Goal: Find specific page/section: Find specific page/section

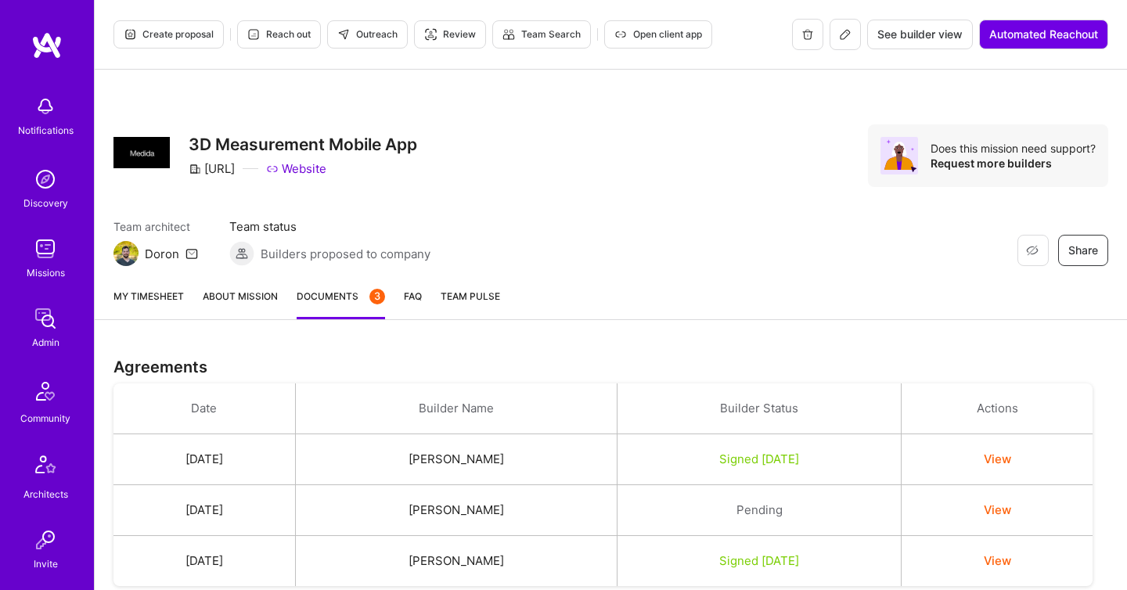
scroll to position [528, 0]
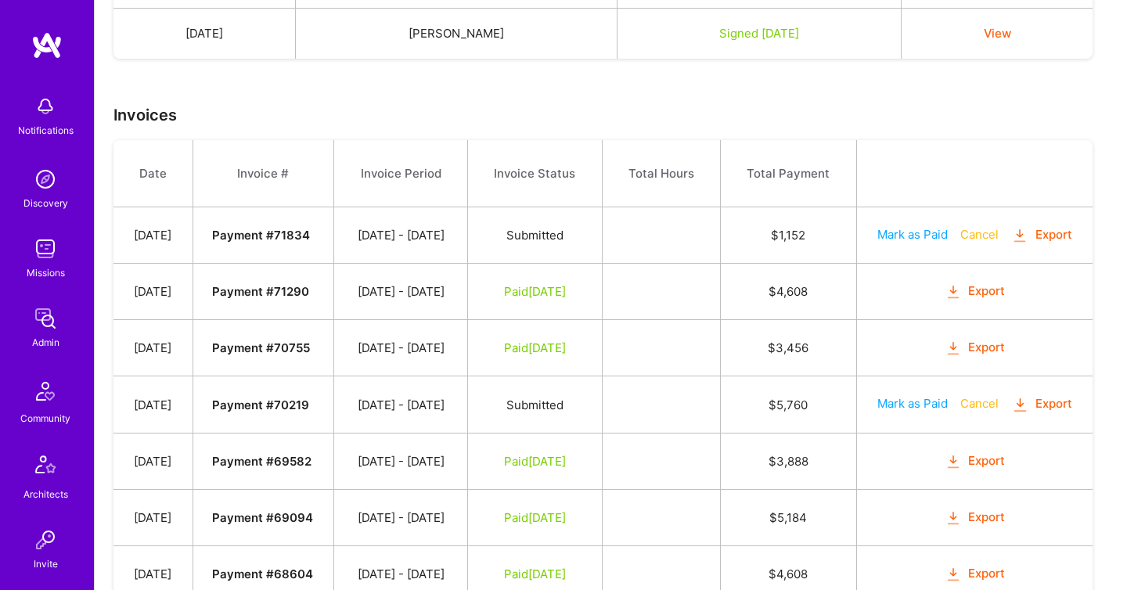
click at [30, 341] on link "Admin" at bounding box center [45, 327] width 97 height 48
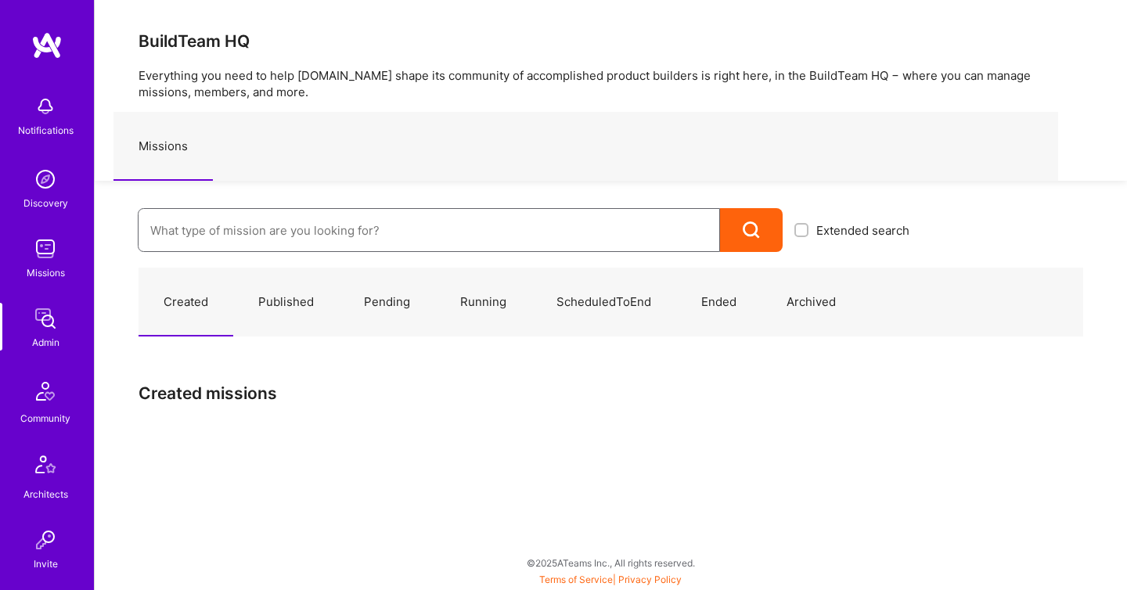
click at [196, 211] on input at bounding box center [428, 231] width 557 height 40
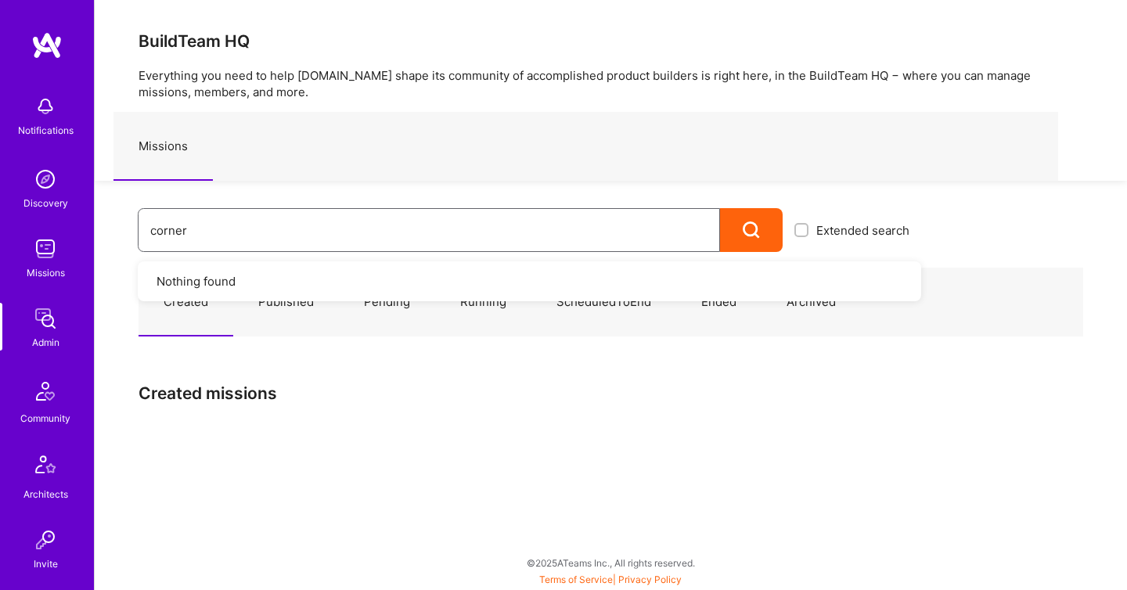
type input "corner3"
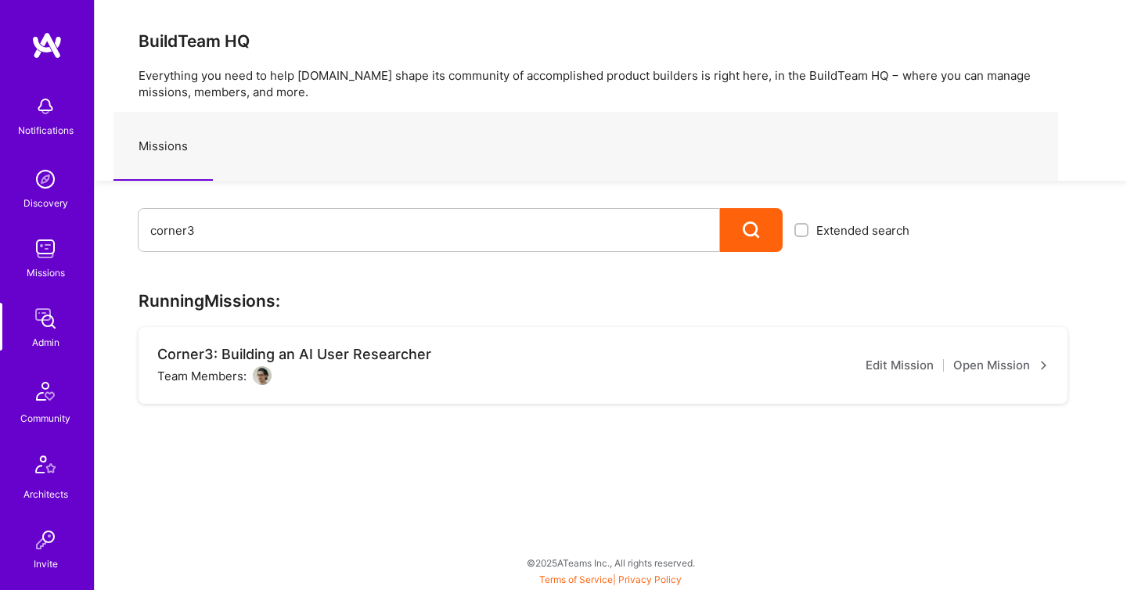
click at [964, 373] on link "Open Mission" at bounding box center [1000, 365] width 95 height 19
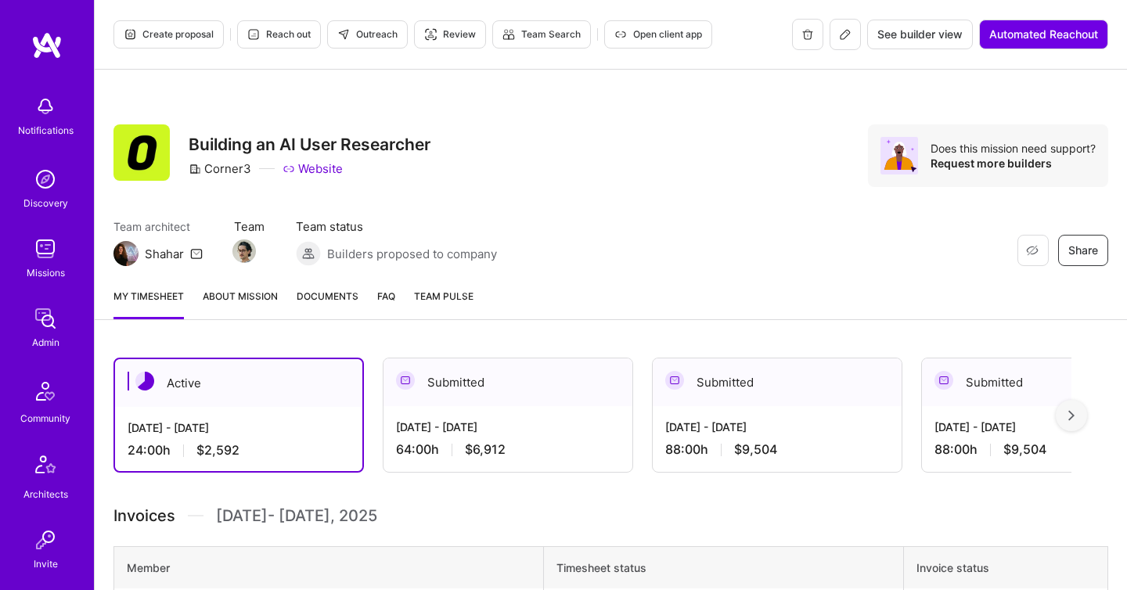
click at [319, 289] on span "Documents" at bounding box center [328, 296] width 62 height 16
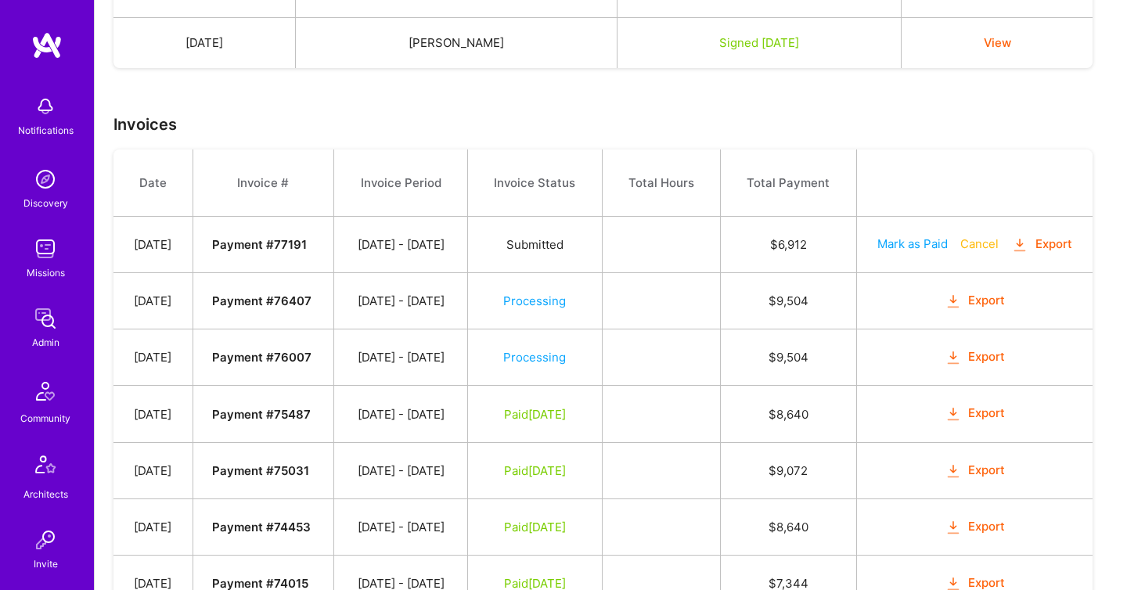
scroll to position [417, 0]
click at [41, 345] on div "Admin" at bounding box center [45, 342] width 27 height 16
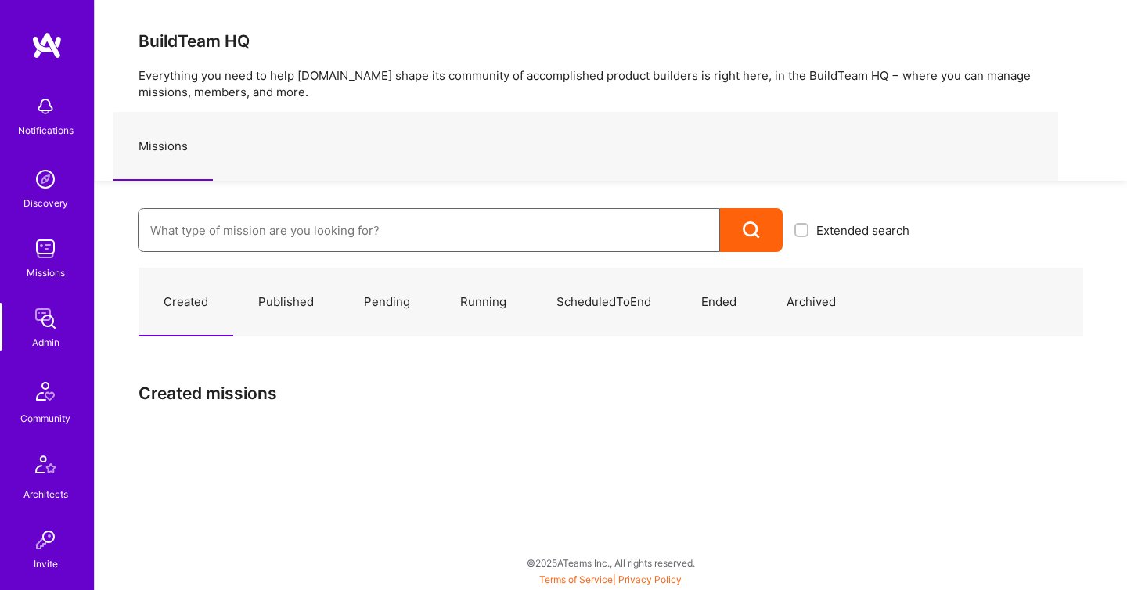
click at [200, 220] on input at bounding box center [428, 231] width 557 height 40
paste input "Medida.AI"
type input "Medida.AI"
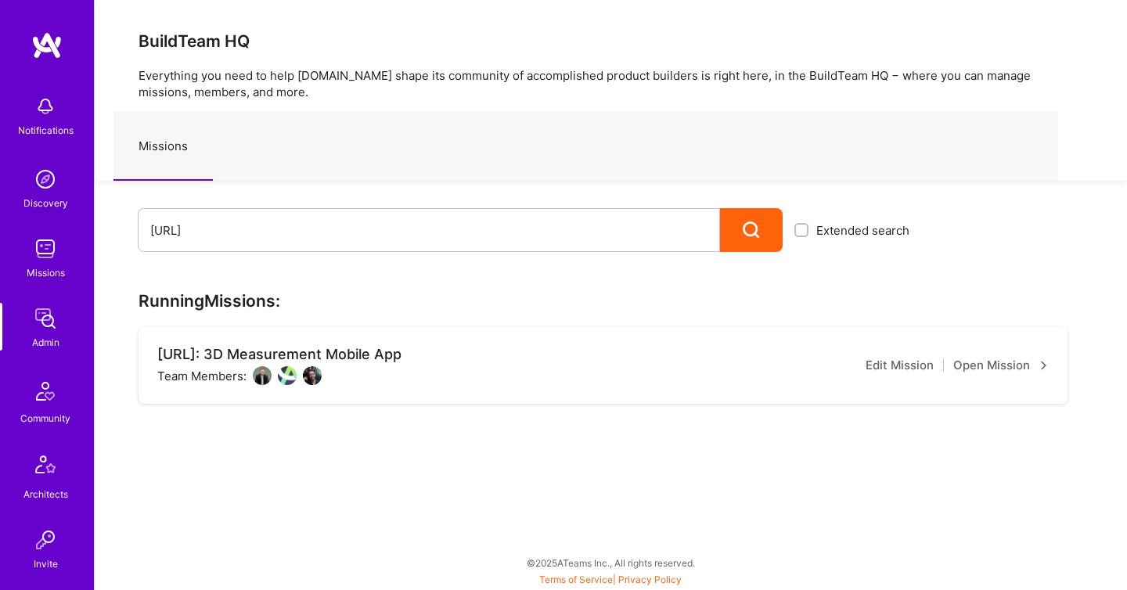
click at [1028, 361] on link "Open Mission" at bounding box center [1000, 365] width 95 height 19
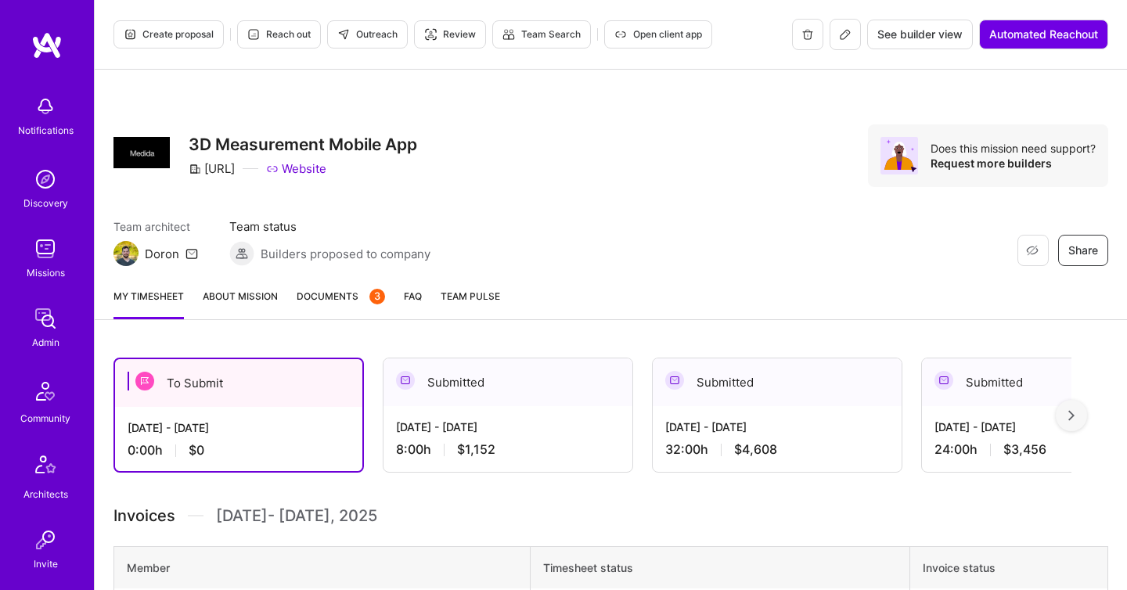
click at [301, 303] on span "Documents 3" at bounding box center [341, 296] width 88 height 16
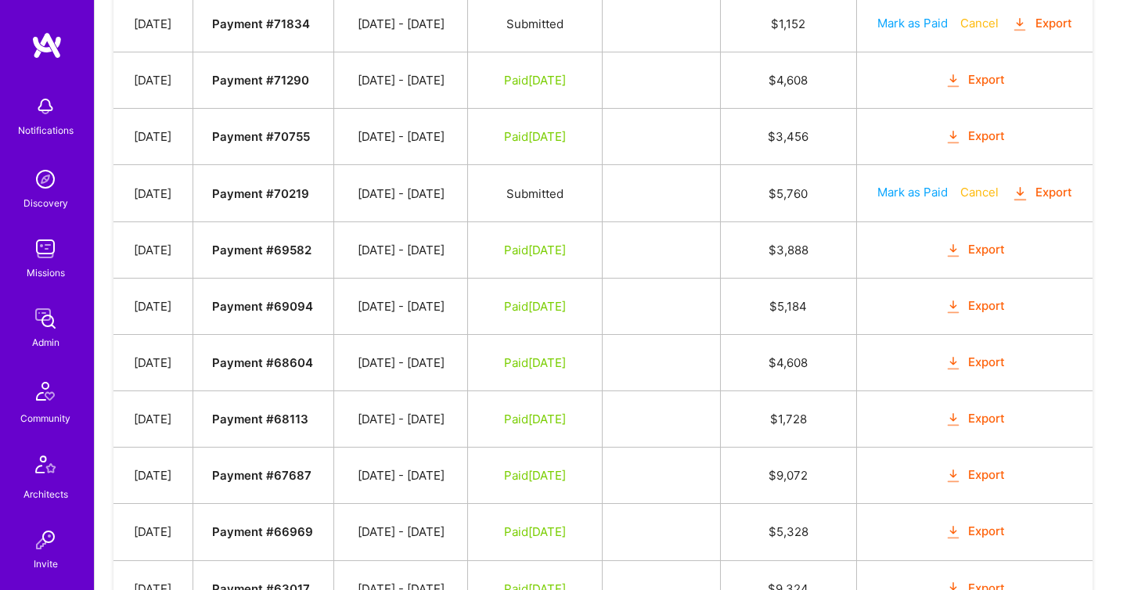
scroll to position [740, 0]
click at [1011, 201] on icon "button" at bounding box center [1020, 192] width 18 height 18
click at [1011, 32] on icon "button" at bounding box center [1020, 23] width 18 height 18
click at [56, 319] on img at bounding box center [45, 318] width 31 height 31
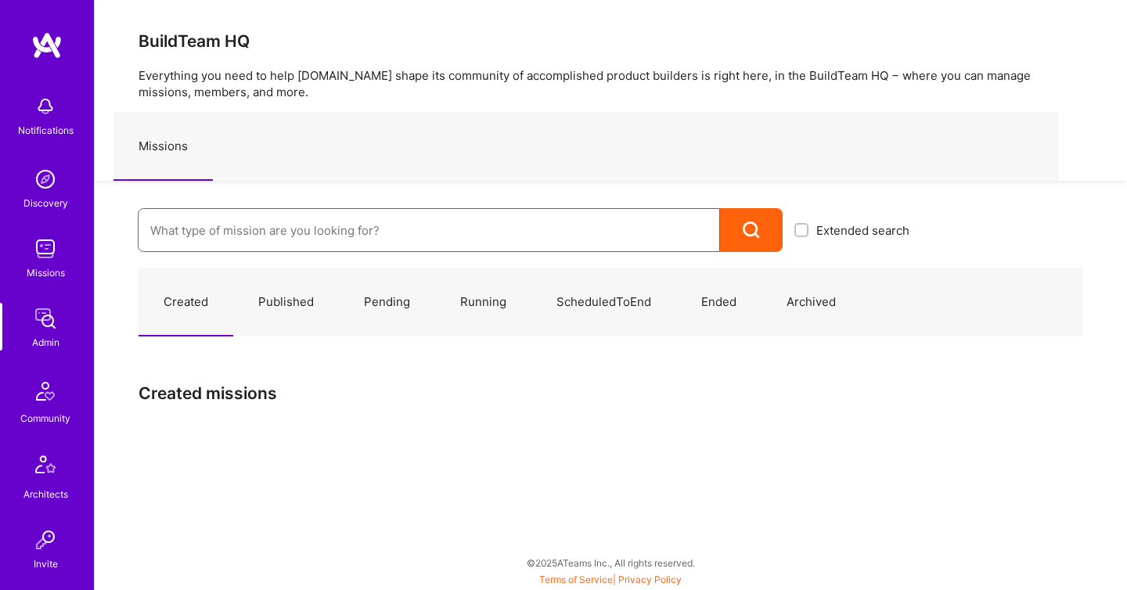
click at [215, 249] on input at bounding box center [428, 231] width 557 height 40
paste input "Parq"
type input "Parq"
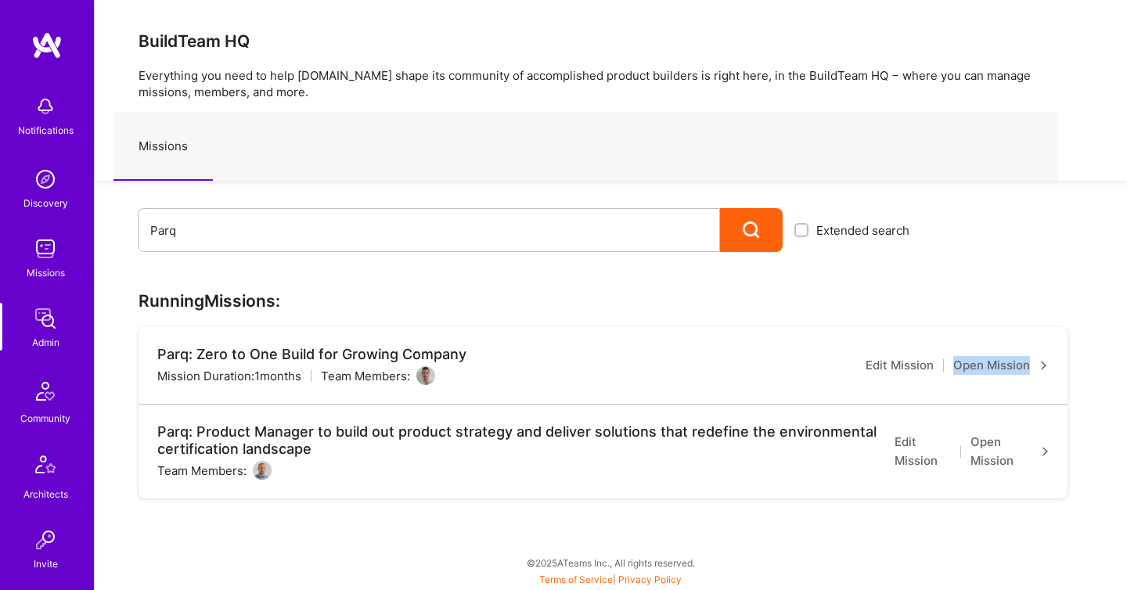
click at [992, 448] on link "Open Mission" at bounding box center [1010, 452] width 78 height 38
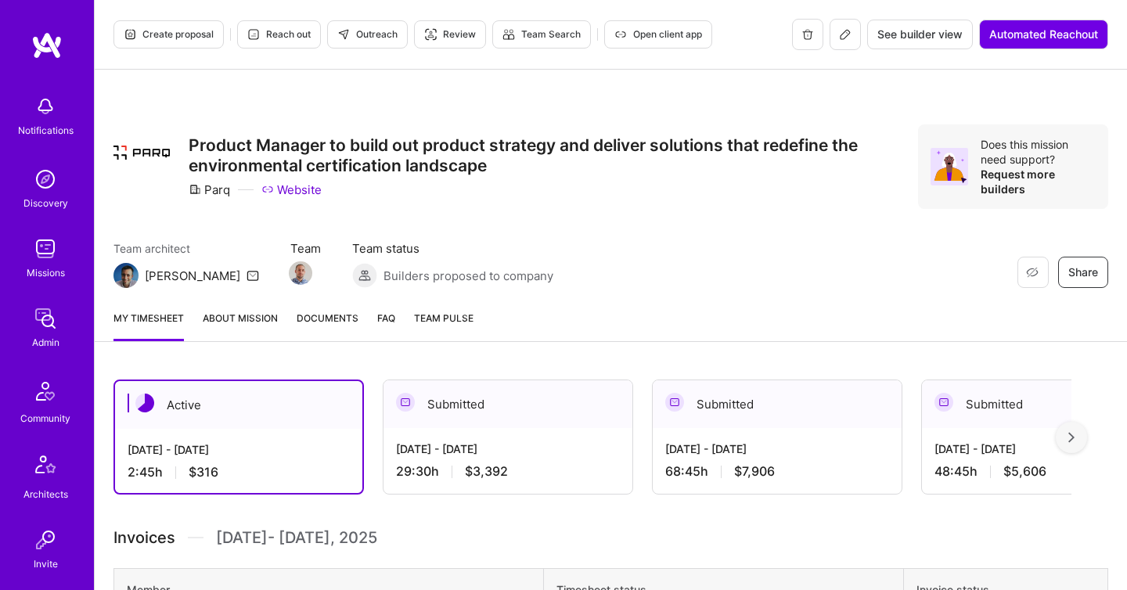
click at [293, 303] on div "My timesheet About Mission Documents FAQ Team Pulse" at bounding box center [611, 319] width 1032 height 45
click at [315, 325] on span "Documents" at bounding box center [328, 318] width 62 height 16
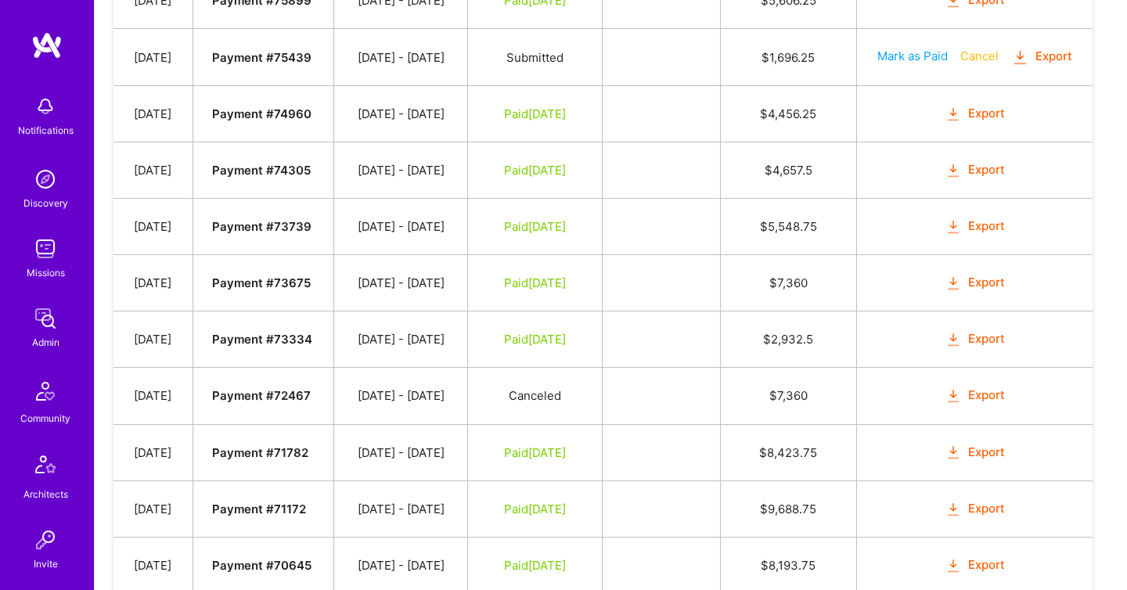
scroll to position [780, 0]
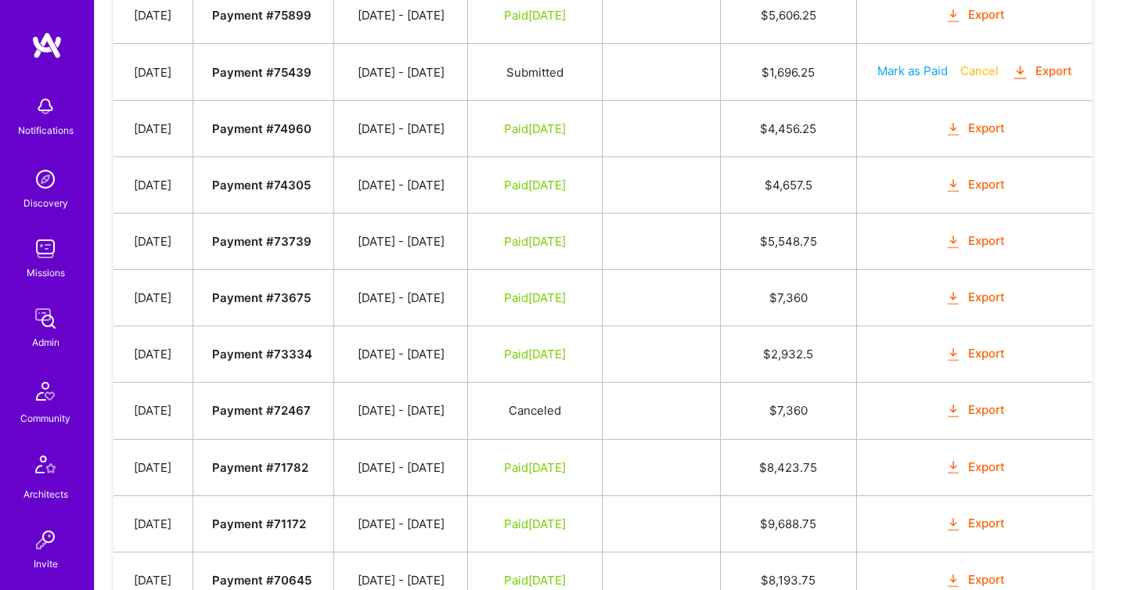
click at [1011, 81] on icon "button" at bounding box center [1020, 72] width 18 height 18
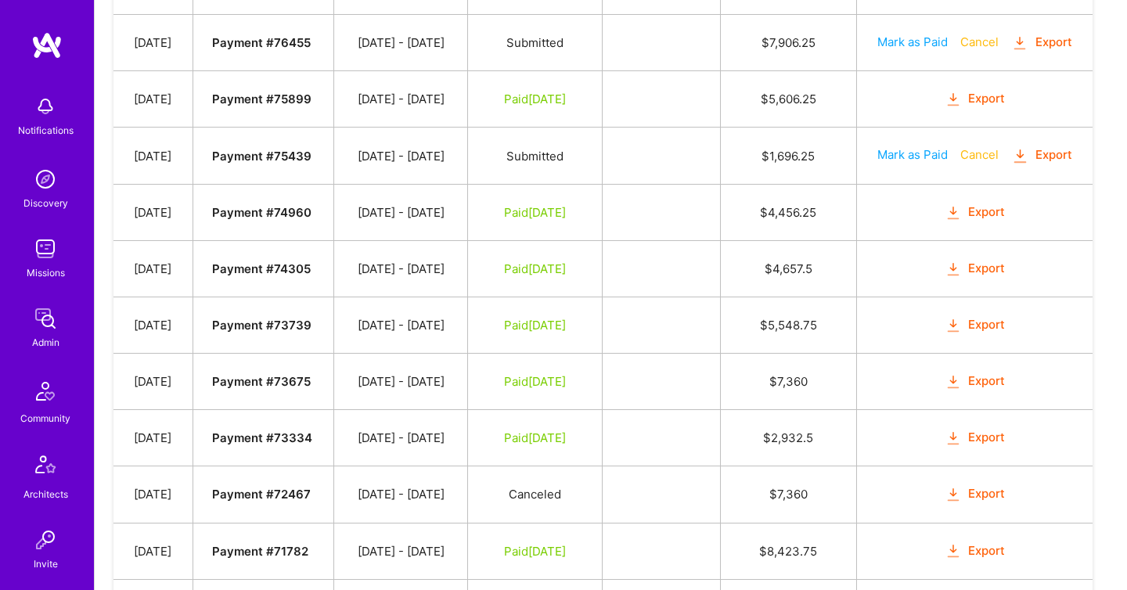
scroll to position [694, 0]
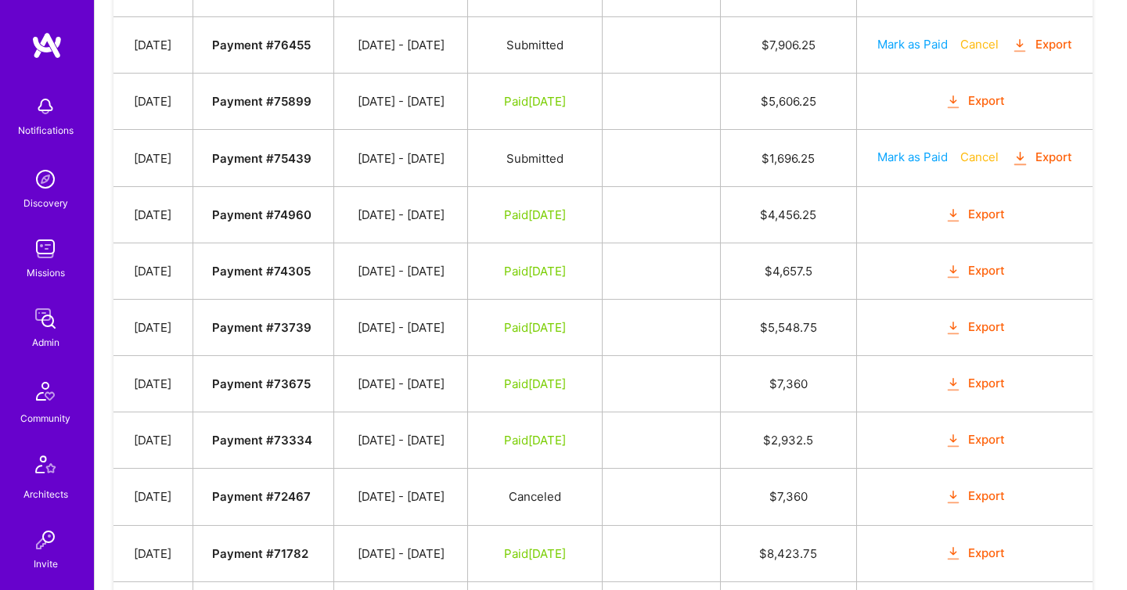
click at [1011, 55] on icon "button" at bounding box center [1020, 46] width 18 height 18
click at [56, 322] on img at bounding box center [45, 318] width 31 height 31
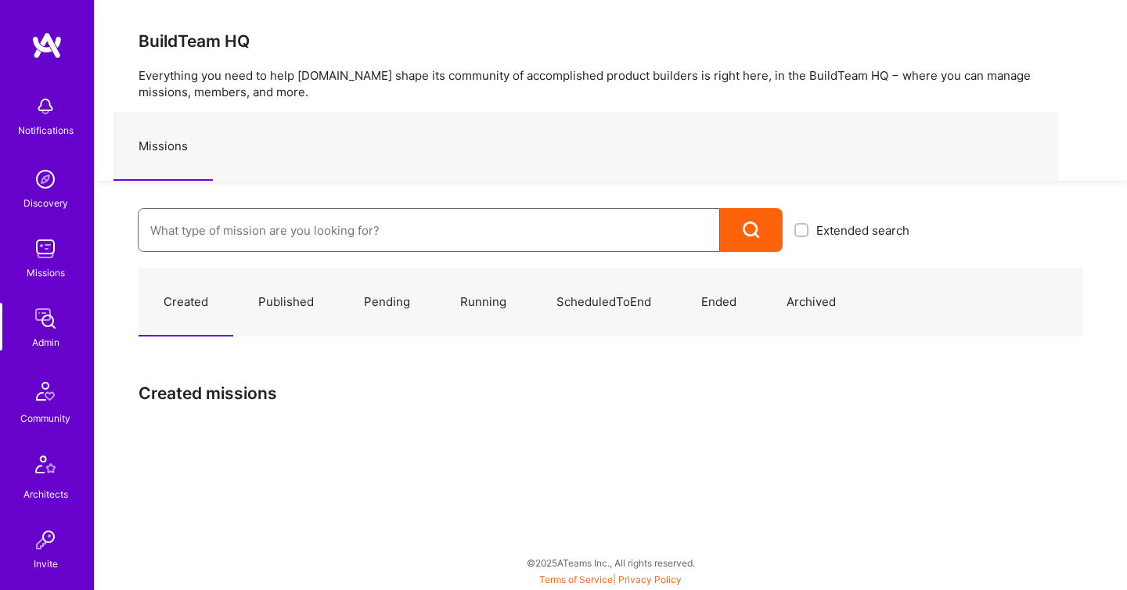
click at [237, 225] on input at bounding box center [428, 231] width 557 height 40
paste input "Rubrik"
type input "Rubrik"
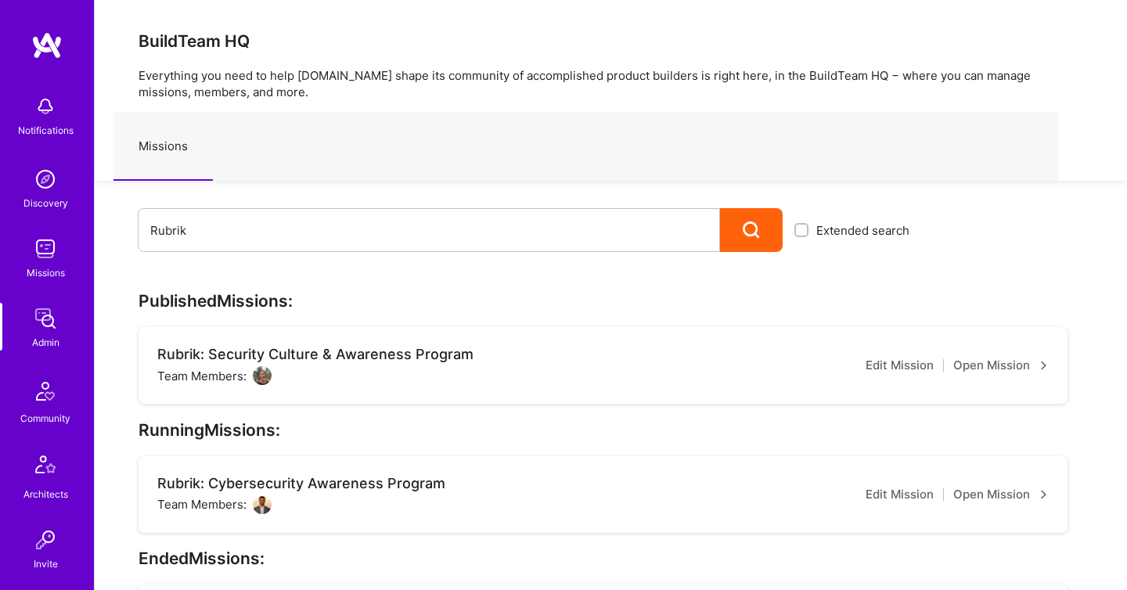
click at [996, 489] on link "Open Mission" at bounding box center [1000, 494] width 95 height 19
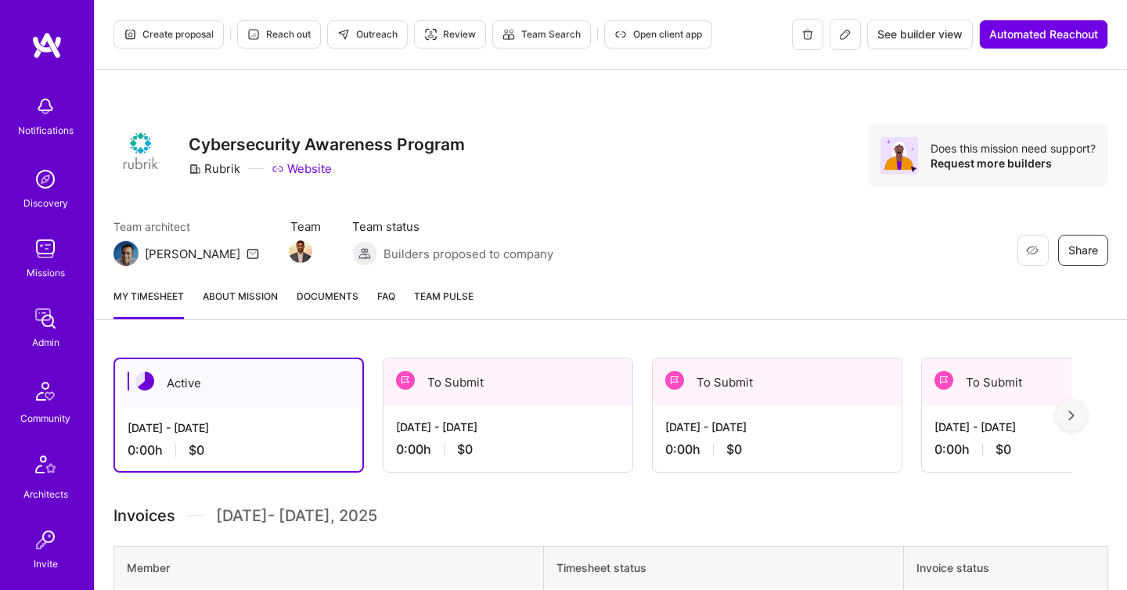
click at [319, 305] on link "Documents" at bounding box center [328, 303] width 62 height 31
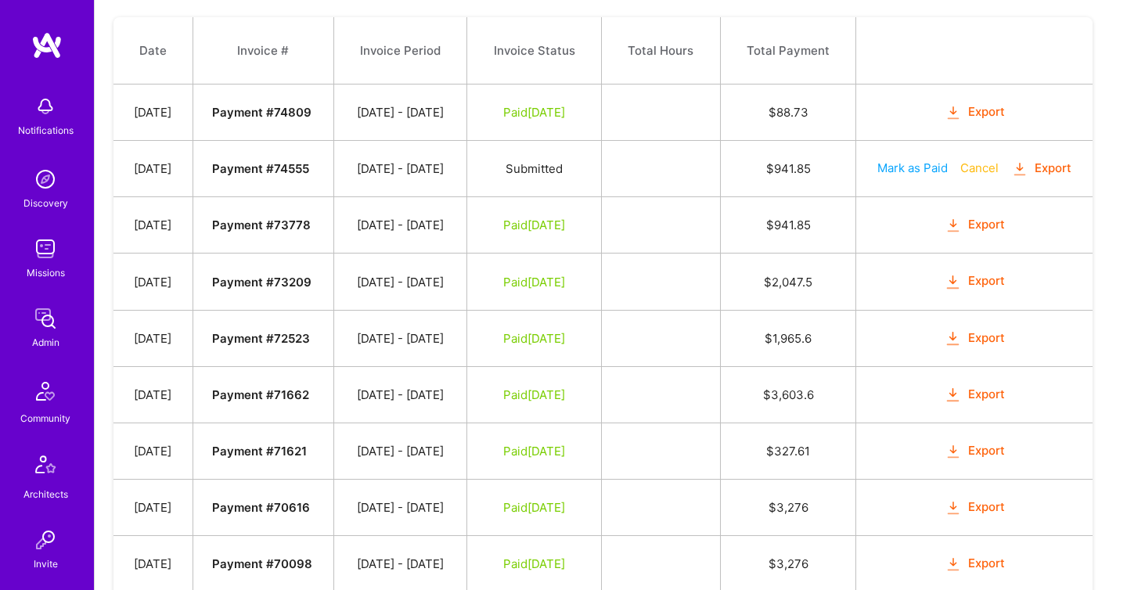
scroll to position [452, 0]
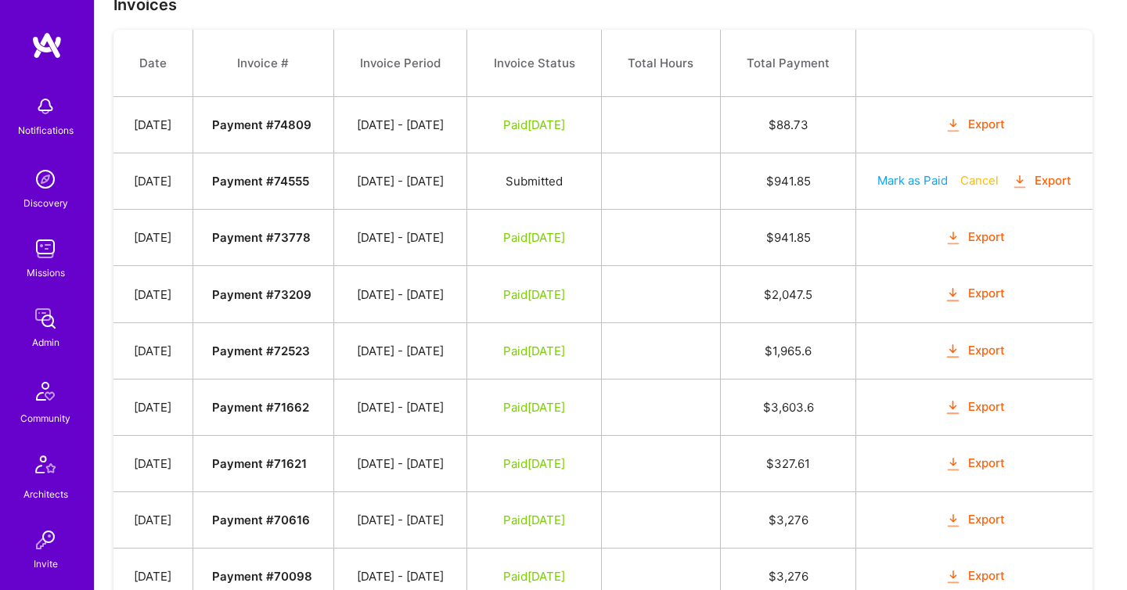
click at [41, 332] on img at bounding box center [45, 318] width 31 height 31
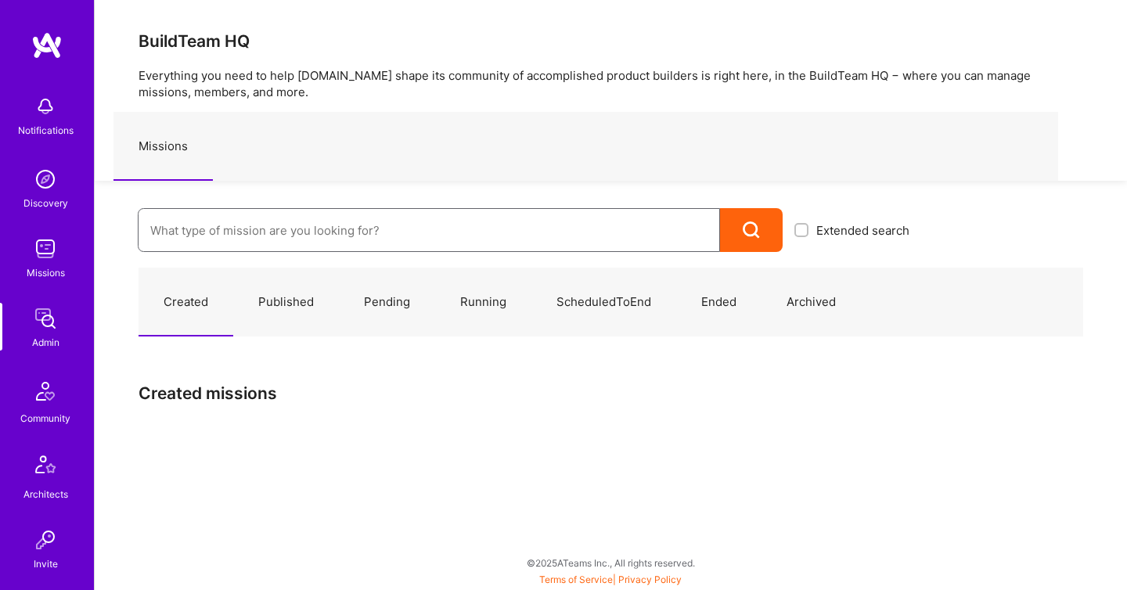
click at [200, 250] on input at bounding box center [428, 231] width 557 height 40
paste input "Hi Yonatan, I hope you're doing well. I'm writing to follow up on the outstandi…"
type input "Hi Yonatan, I hope you're doing well. I'm writing to follow up on the outstandi…"
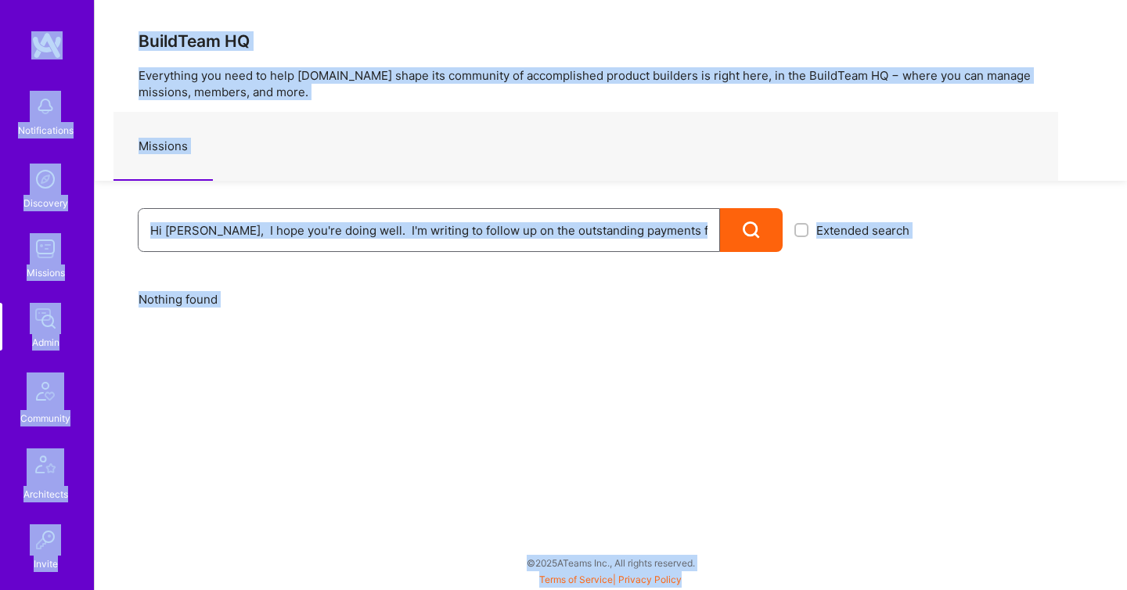
click at [200, 250] on input "Hi Yonatan, I hope you're doing well. I'm writing to follow up on the outstandi…" at bounding box center [428, 231] width 557 height 40
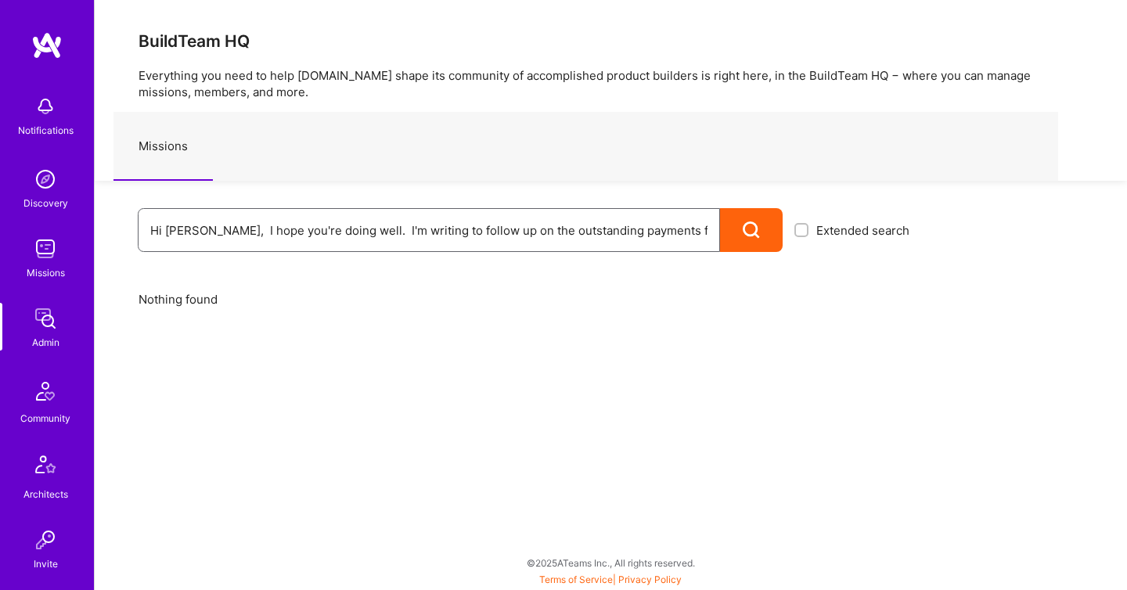
click at [218, 236] on input "Hi Yonatan, I hope you're doing well. I'm writing to follow up on the outstandi…" at bounding box center [428, 231] width 557 height 40
drag, startPoint x: 265, startPoint y: 234, endPoint x: 2, endPoint y: 229, distance: 263.8
click at [18, 234] on div "Notifications Discovery Missions Admin Community Architects Invite Tokens A.Gui…" at bounding box center [563, 291] width 1127 height 582
paste input "StayModern.AI"
type input "StayModern.AI"
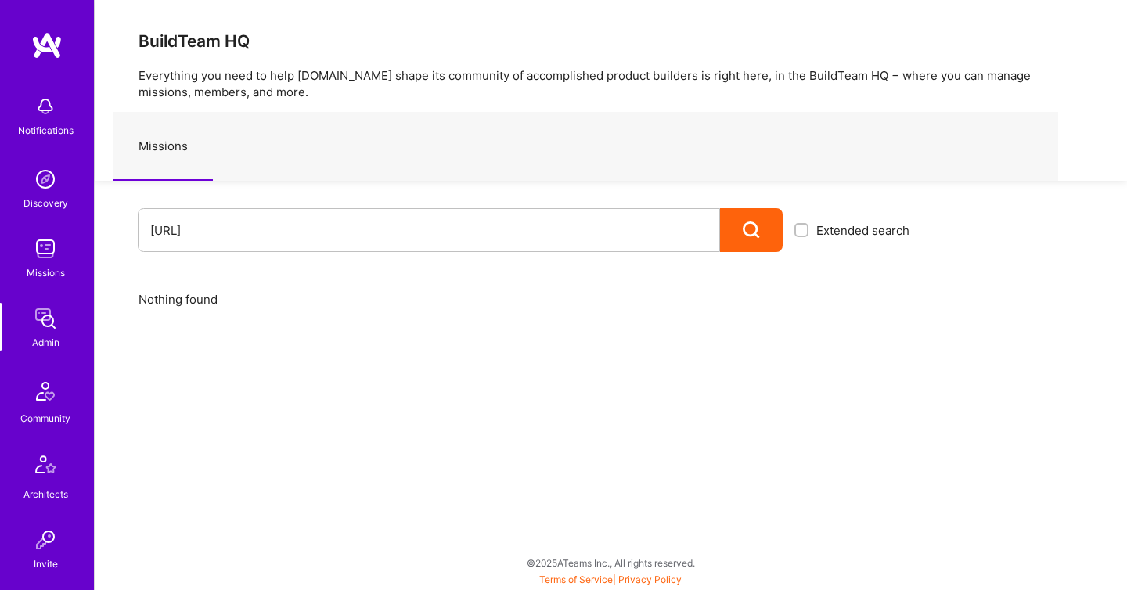
click at [726, 235] on div at bounding box center [751, 230] width 63 height 44
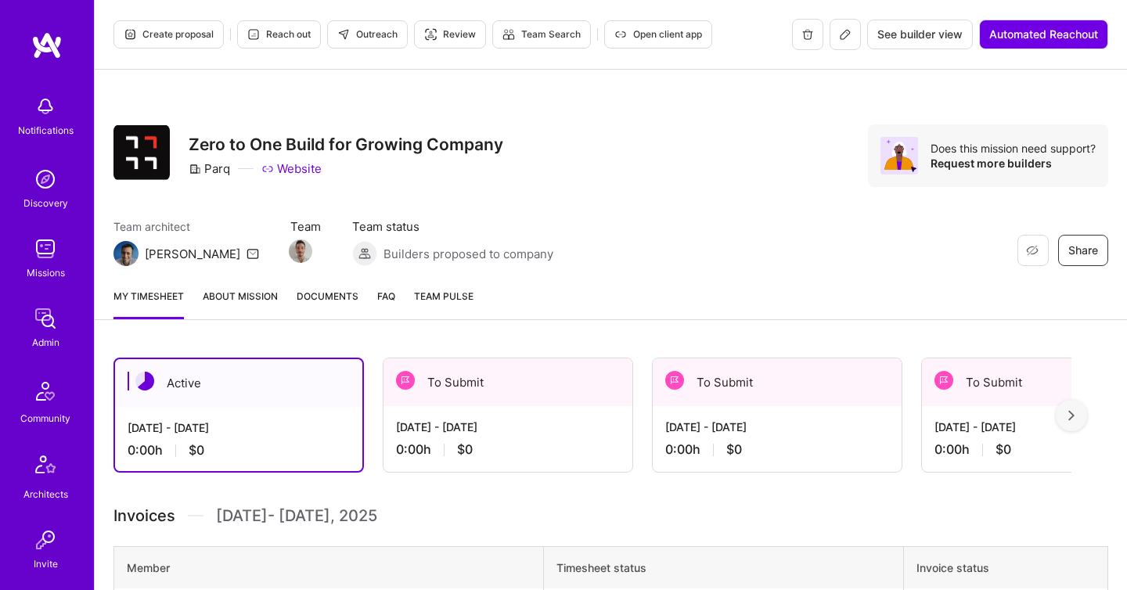
click at [349, 288] on span "Documents" at bounding box center [328, 296] width 62 height 16
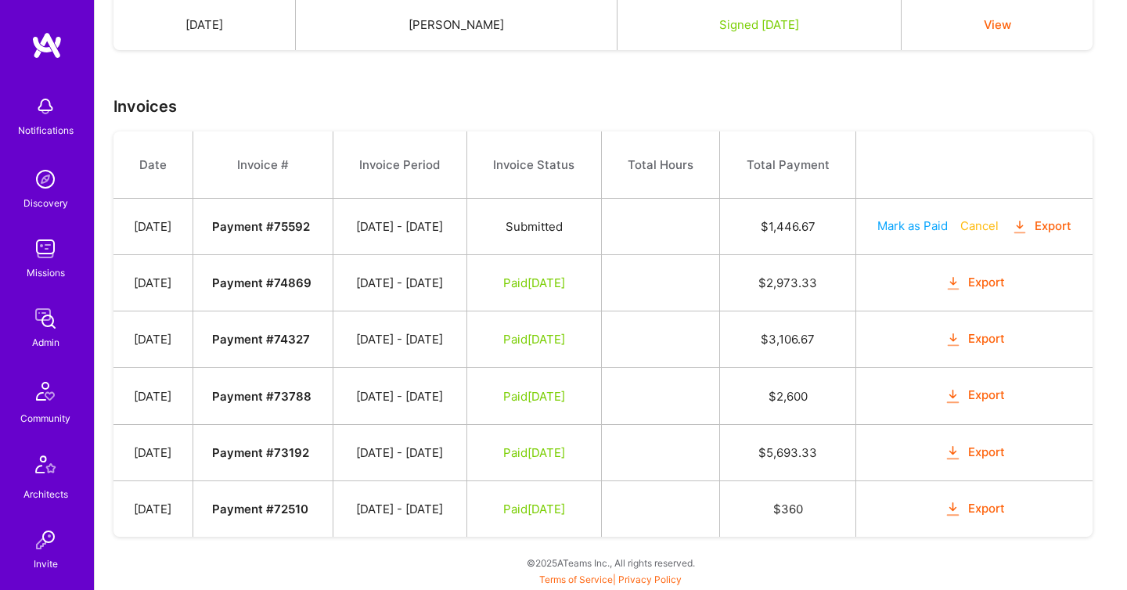
scroll to position [541, 0]
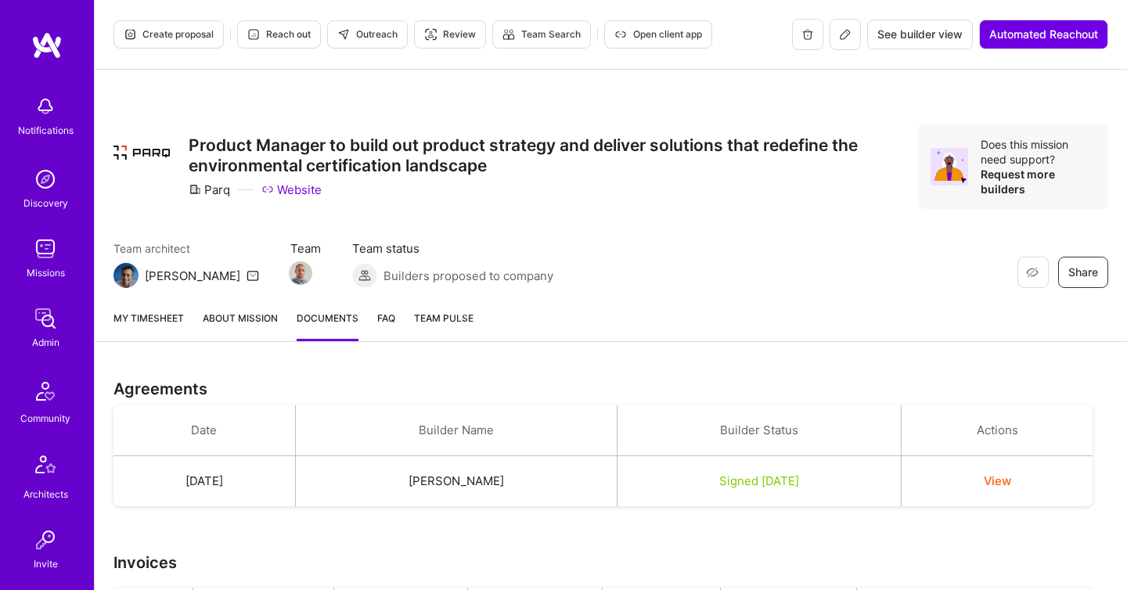
scroll to position [900, 0]
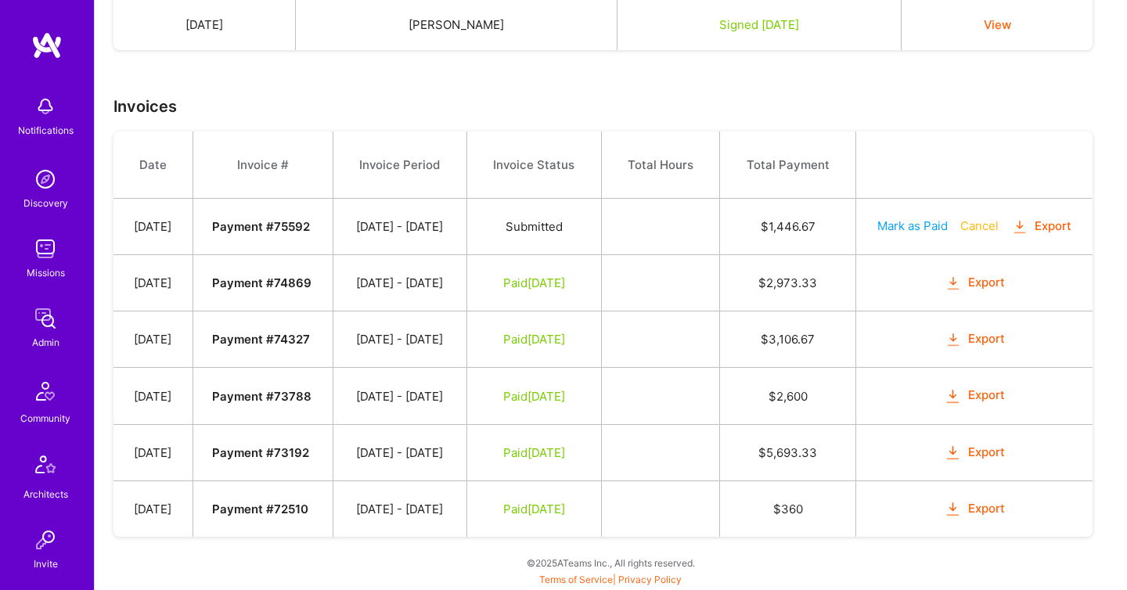
scroll to position [541, 0]
click at [1011, 218] on icon "button" at bounding box center [1020, 227] width 18 height 18
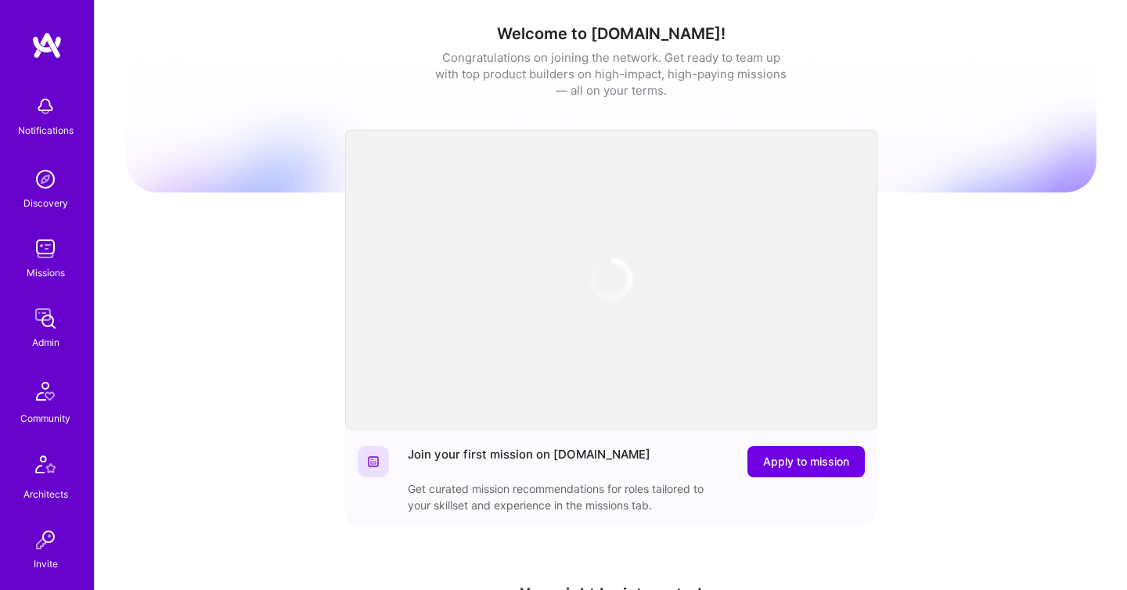
click at [49, 323] on img at bounding box center [45, 318] width 31 height 31
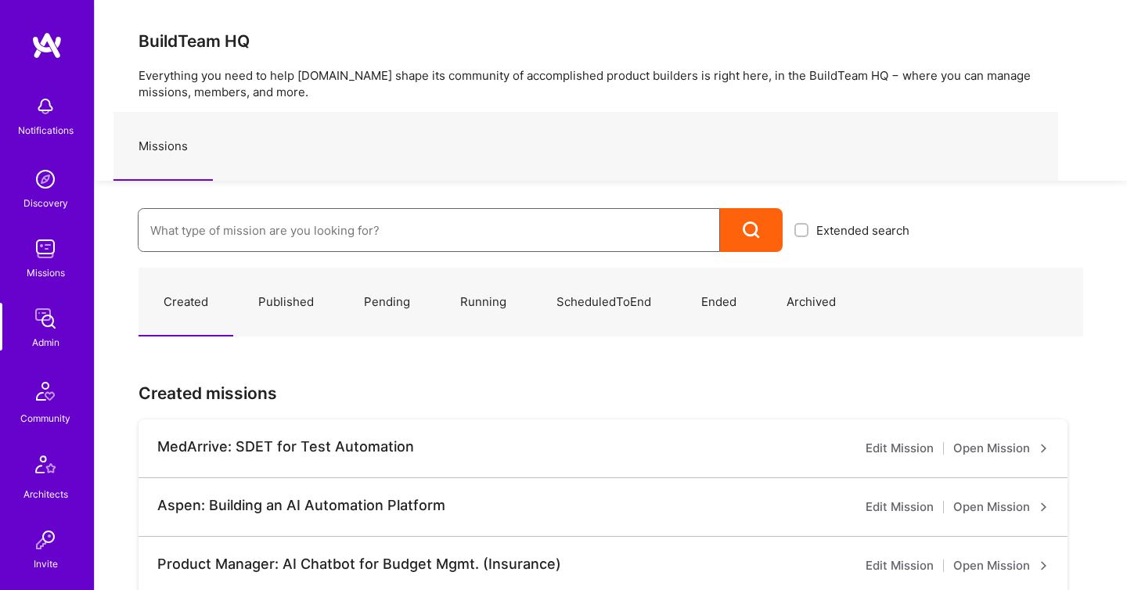
click at [274, 245] on input at bounding box center [428, 231] width 557 height 40
paste input "[URL]"
type input "[URL]"
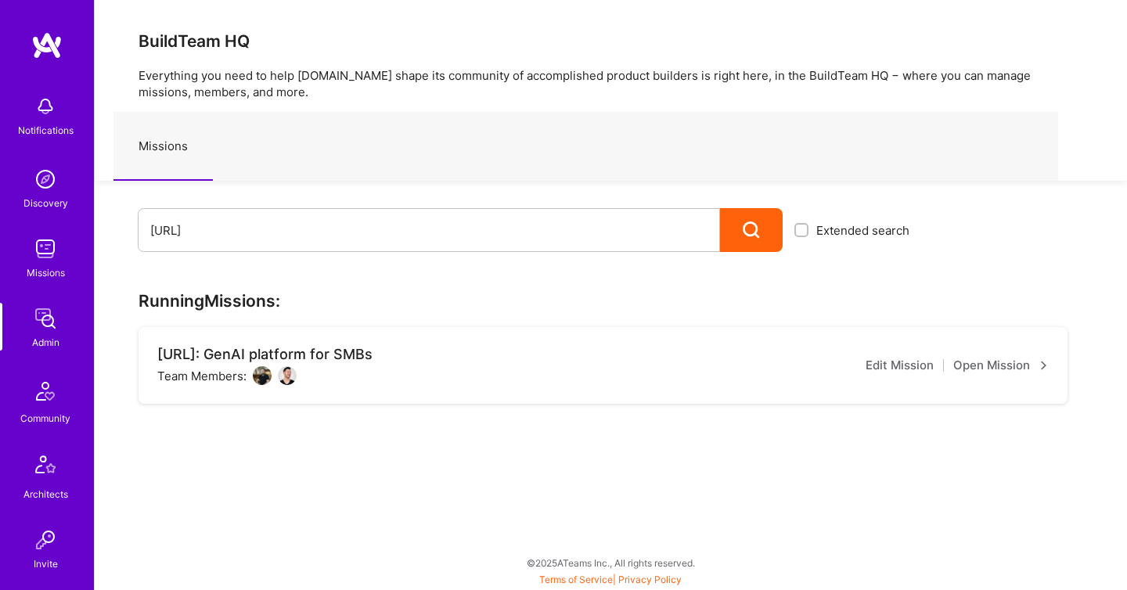
click at [1023, 366] on link "Open Mission" at bounding box center [1000, 365] width 95 height 19
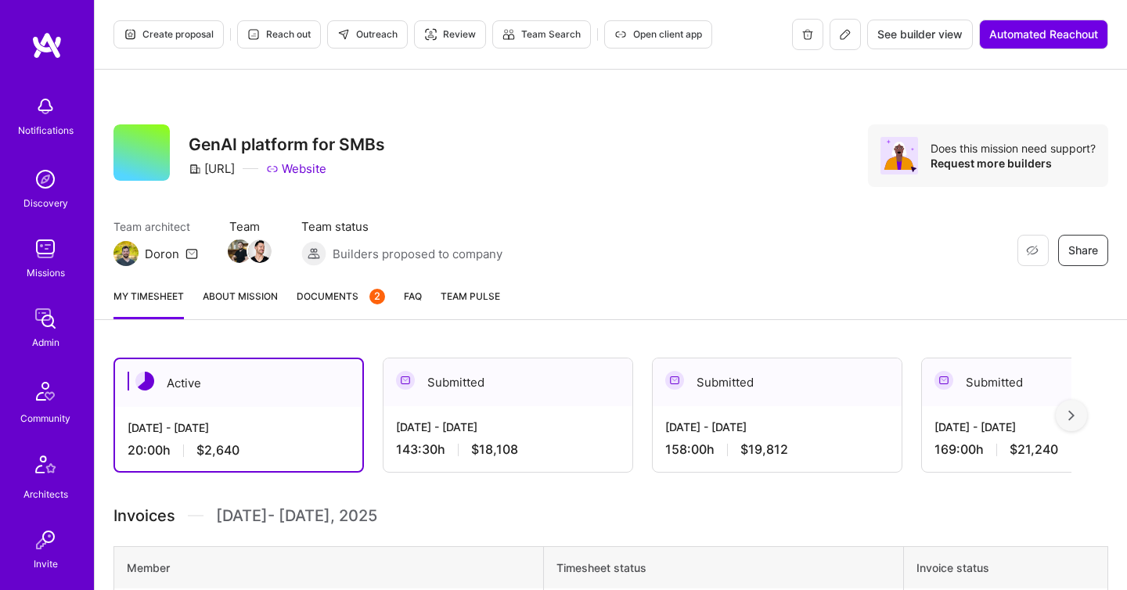
click at [319, 301] on span "Documents 2" at bounding box center [341, 296] width 88 height 16
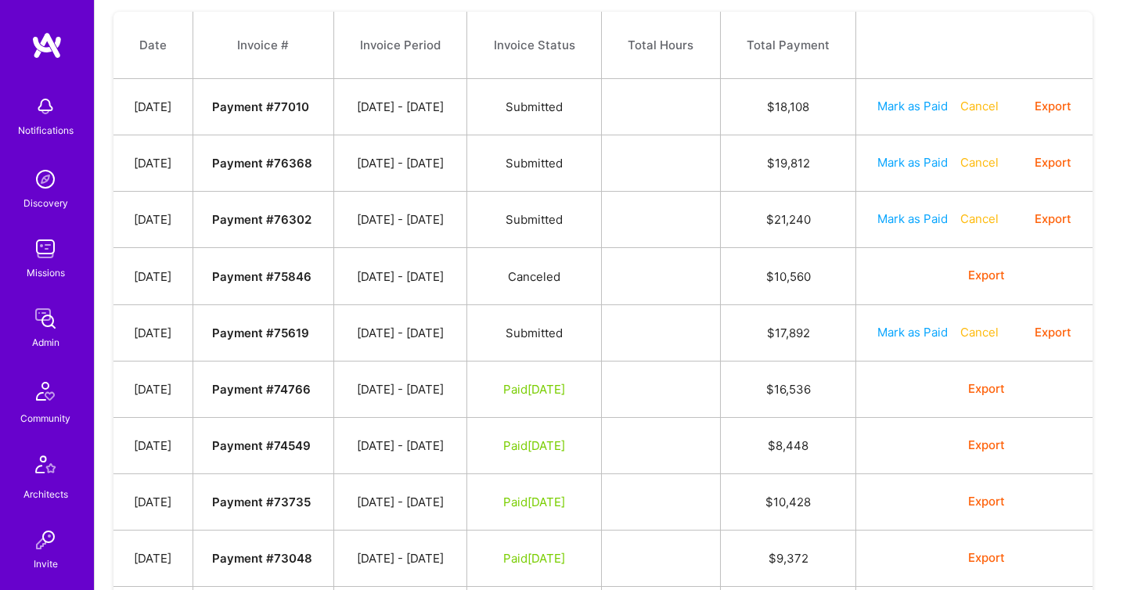
scroll to position [606, 0]
click at [261, 340] on strong "Payment # 75619" at bounding box center [260, 332] width 97 height 15
copy strong "75619"
click at [1011, 341] on icon "button" at bounding box center [1020, 332] width 18 height 18
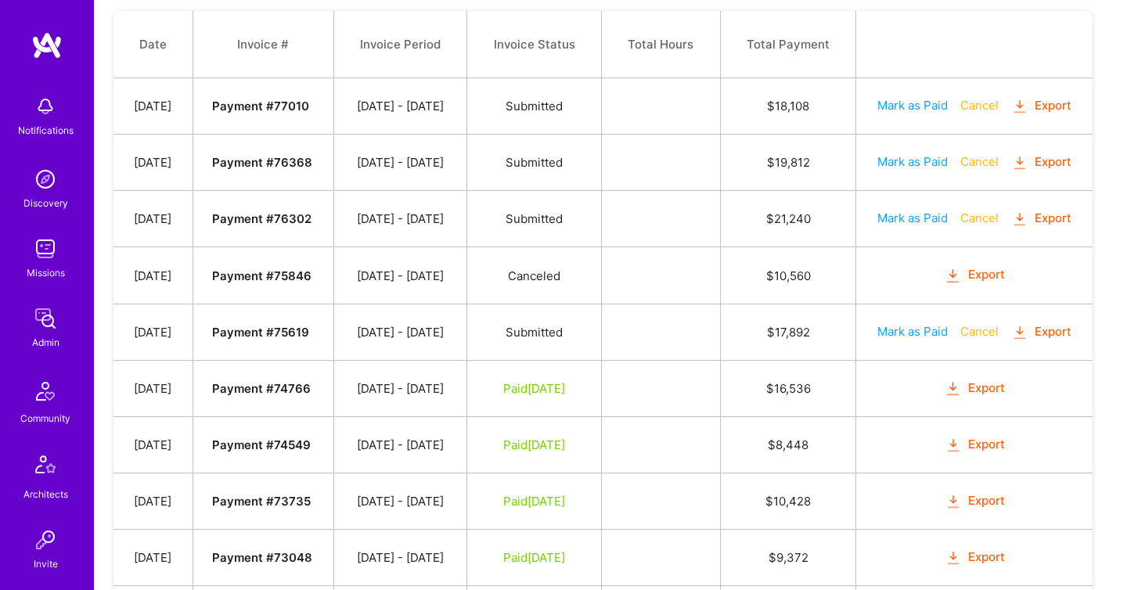
click at [260, 226] on strong "Payment # 76302" at bounding box center [261, 218] width 99 height 15
copy strong "76302"
click at [1011, 229] on icon "button" at bounding box center [1020, 220] width 18 height 18
click at [52, 316] on img at bounding box center [45, 318] width 31 height 31
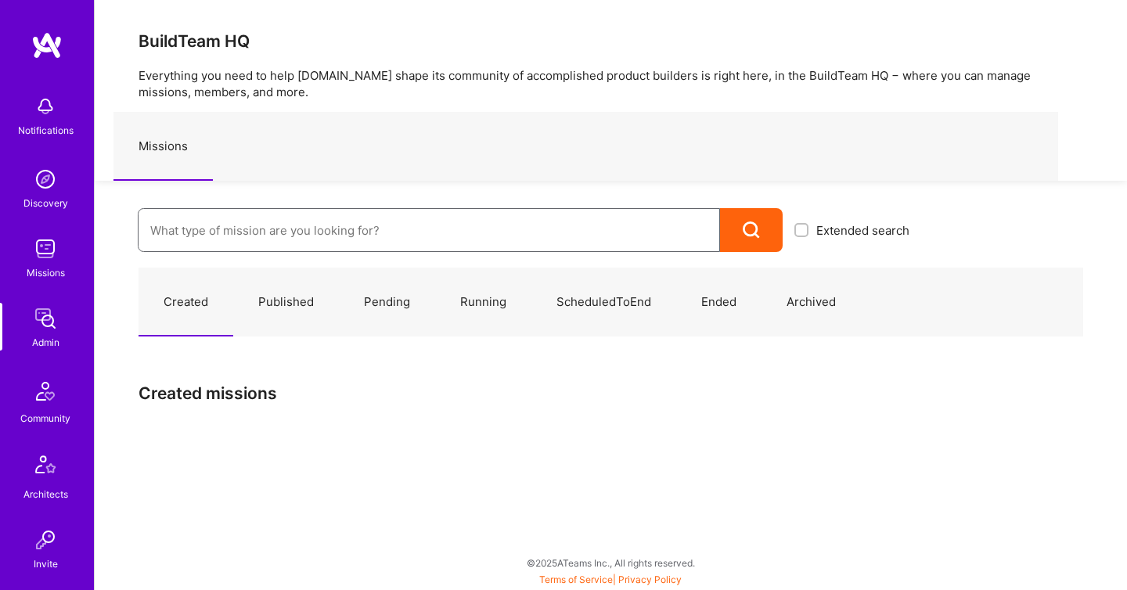
click at [197, 242] on input at bounding box center [428, 231] width 557 height 40
paste input "Superhera"
type input "Superhera"
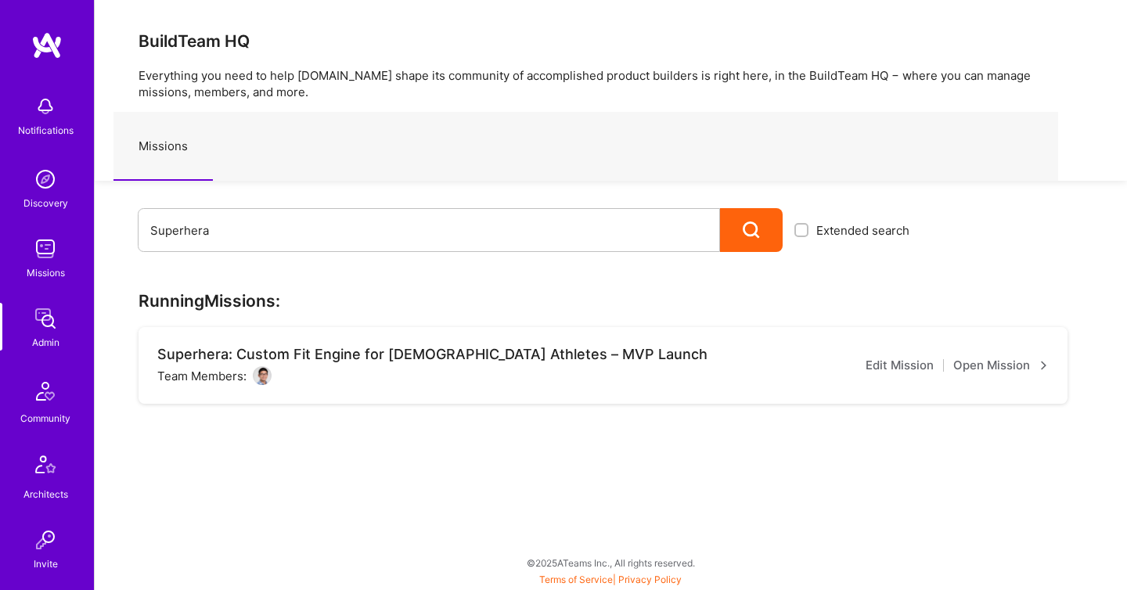
click at [974, 362] on link "Open Mission" at bounding box center [1000, 365] width 95 height 19
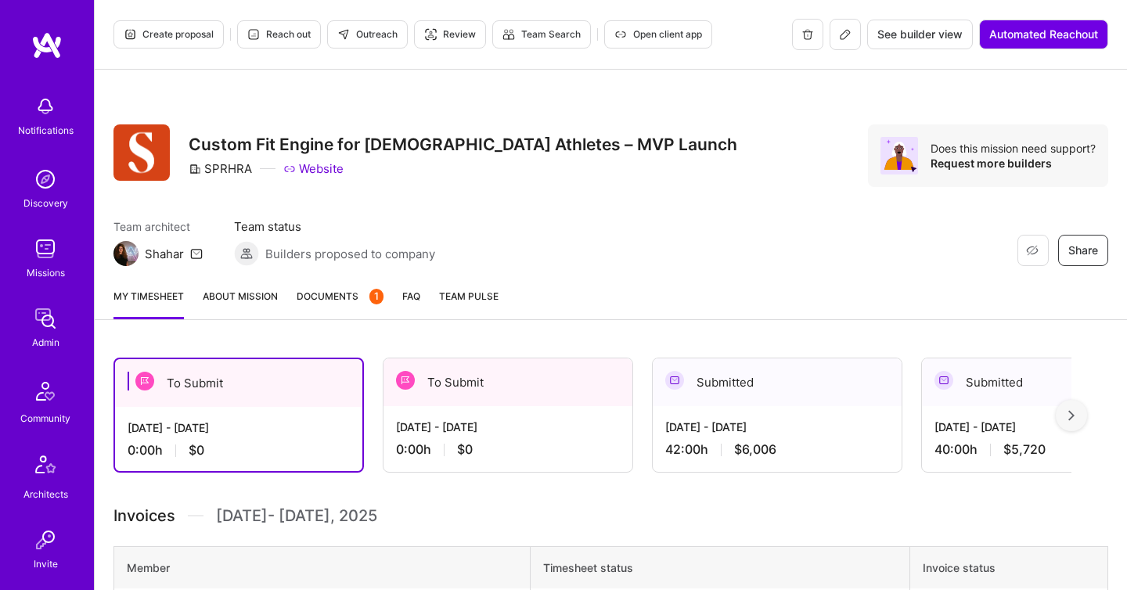
click at [333, 304] on span "Documents 1" at bounding box center [340, 296] width 87 height 16
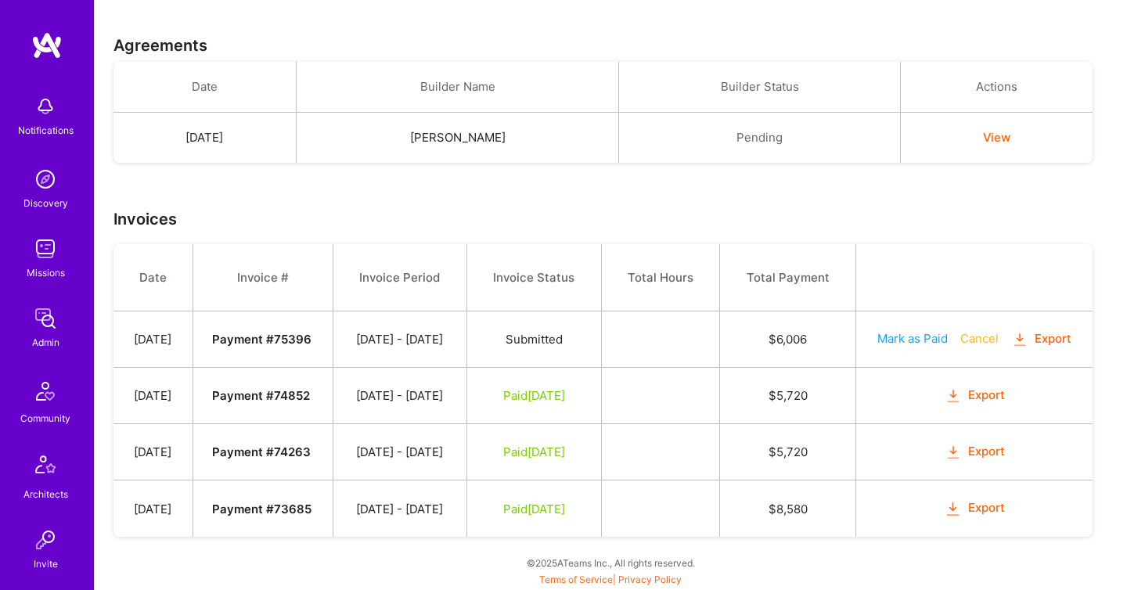
scroll to position [398, 0]
click at [1011, 331] on icon "button" at bounding box center [1020, 340] width 18 height 18
